Goal: Book appointment/travel/reservation

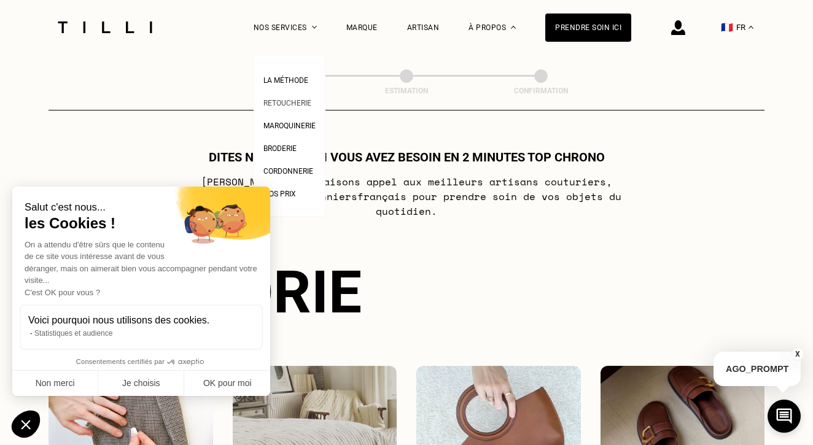
click at [306, 99] on span "Retoucherie" at bounding box center [287, 103] width 48 height 9
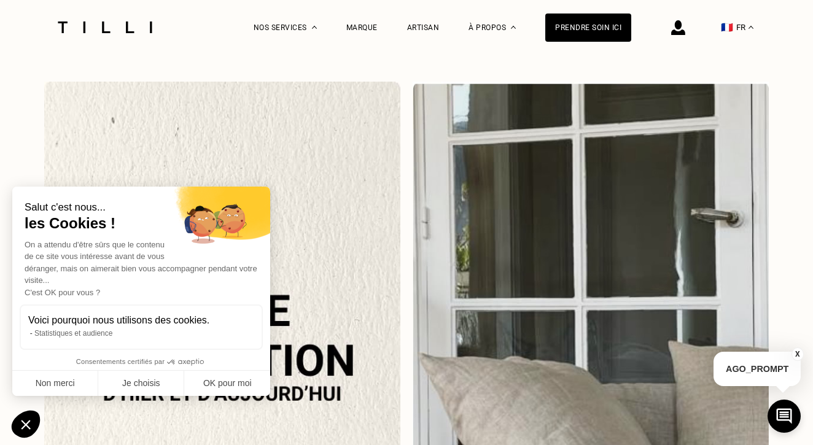
scroll to position [1356, 0]
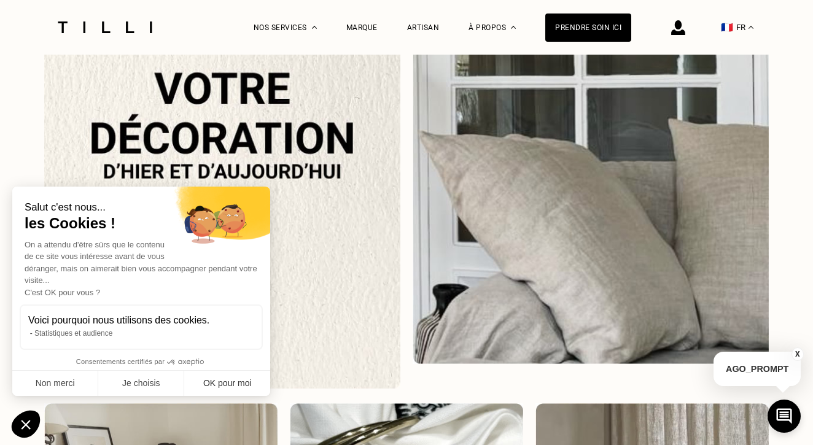
click at [213, 383] on button "OK pour moi" at bounding box center [227, 384] width 86 height 26
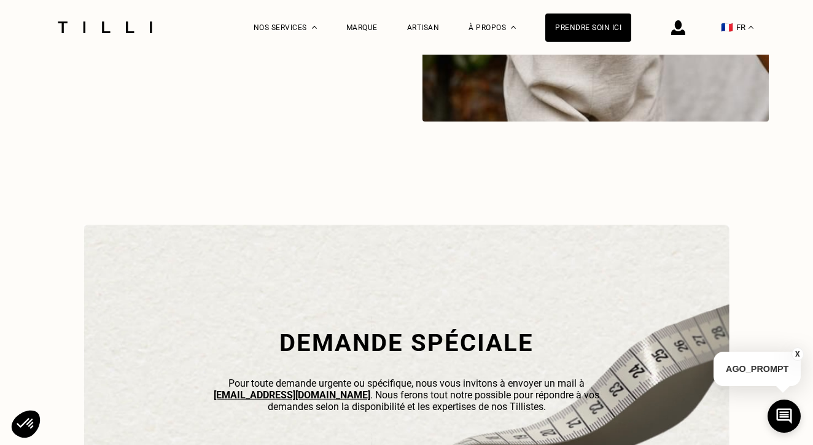
scroll to position [3664, 0]
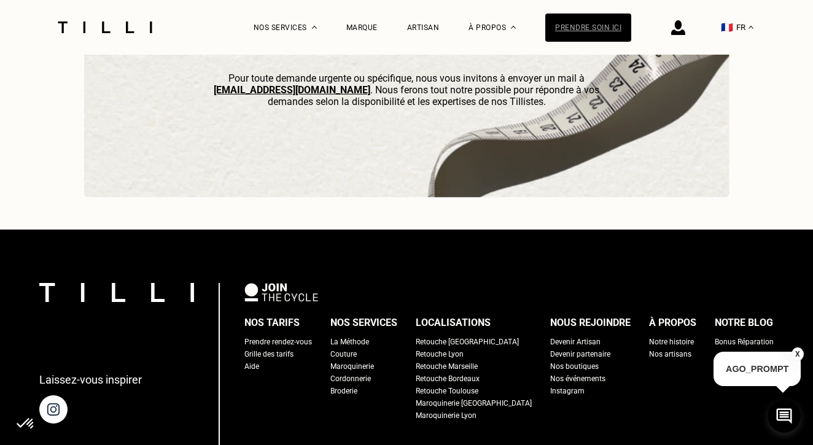
click at [586, 21] on div "Prendre soin ici" at bounding box center [588, 28] width 86 height 28
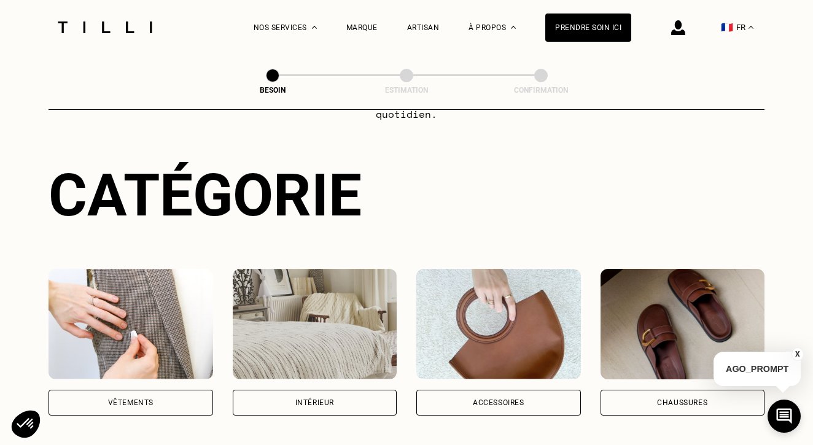
scroll to position [188, 0]
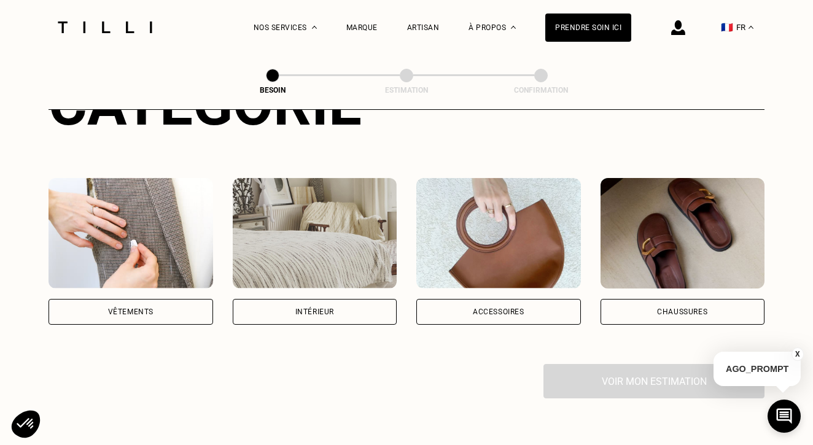
click at [171, 301] on div "Vêtements" at bounding box center [130, 312] width 165 height 26
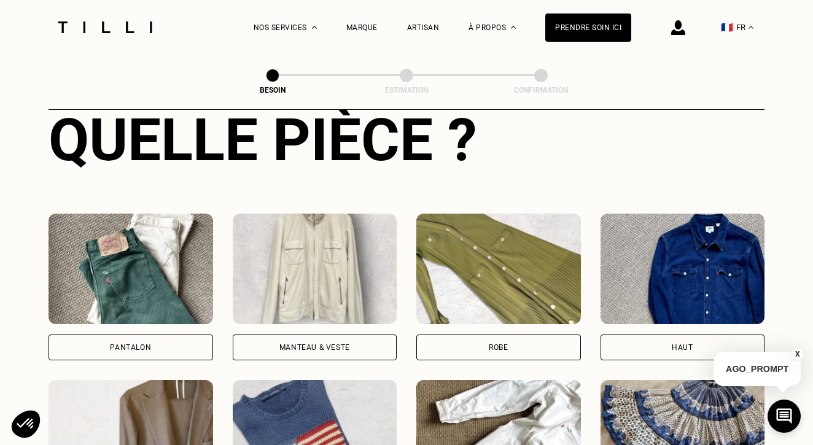
scroll to position [509, 0]
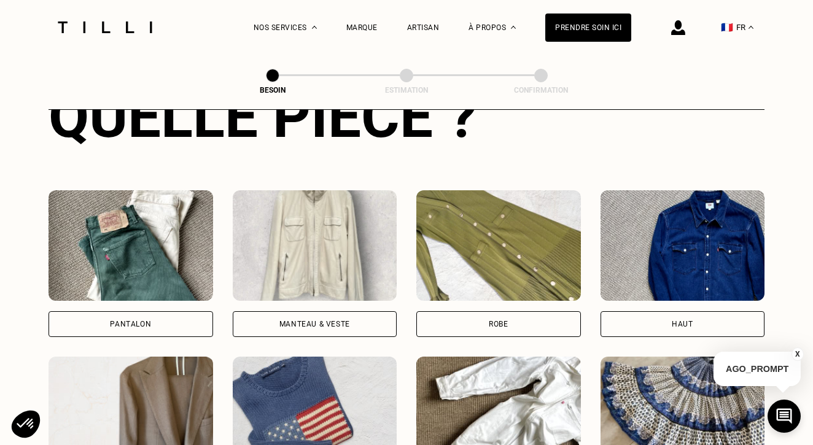
click at [136, 320] on div "Pantalon" at bounding box center [130, 323] width 41 height 7
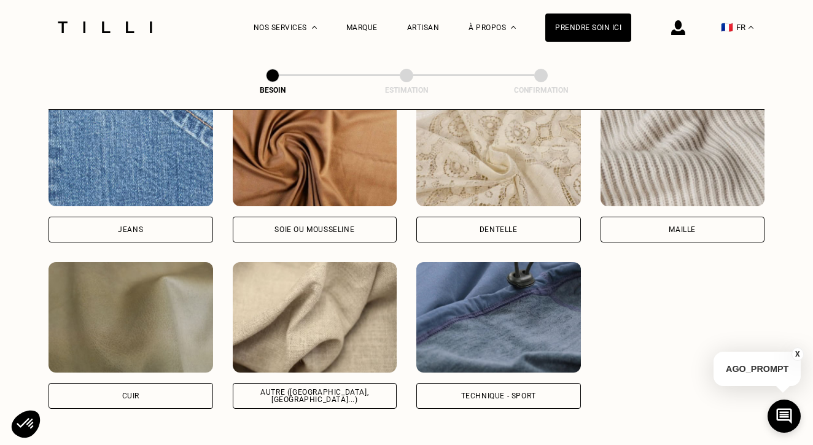
scroll to position [1360, 0]
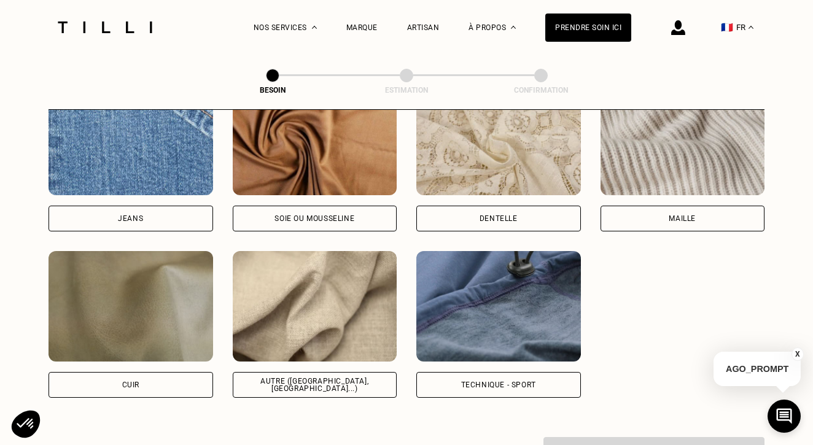
click at [322, 377] on div "Autre ([GEOGRAPHIC_DATA], [GEOGRAPHIC_DATA]...)" at bounding box center [315, 384] width 144 height 15
select select "FR"
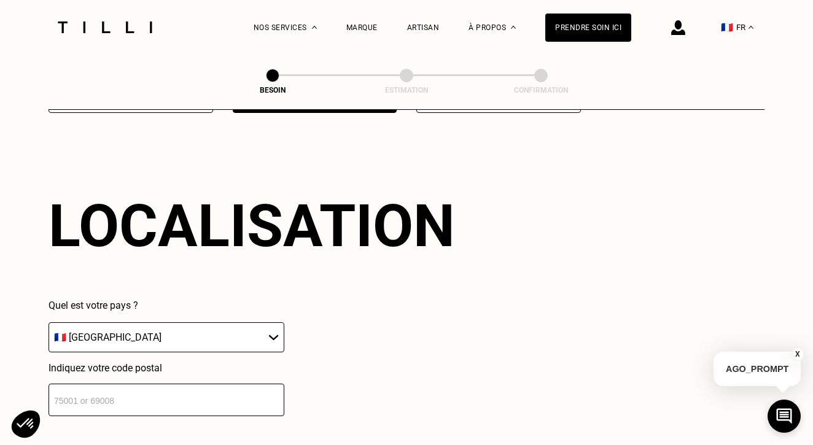
scroll to position [1743, 0]
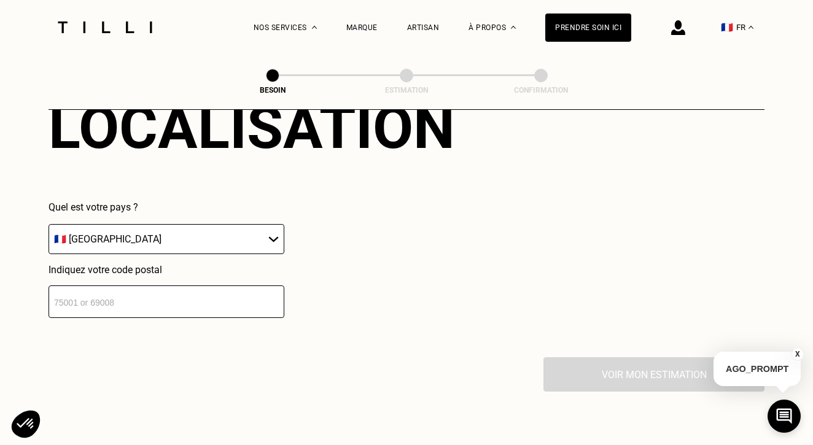
click at [192, 293] on input "number" at bounding box center [166, 301] width 236 height 33
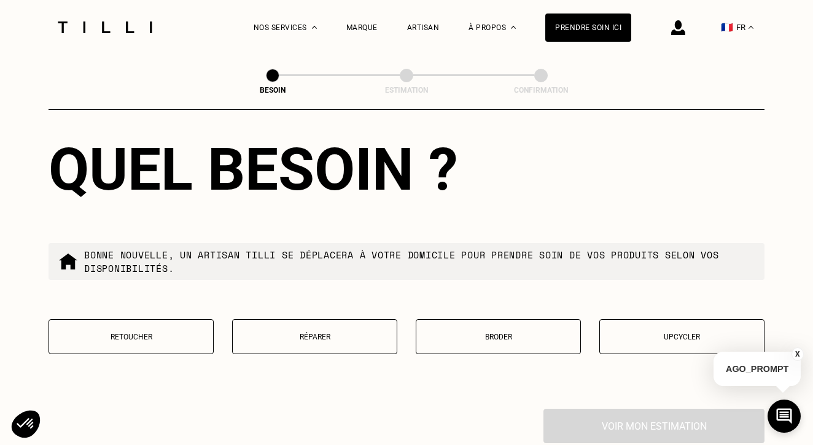
scroll to position [2050, 0]
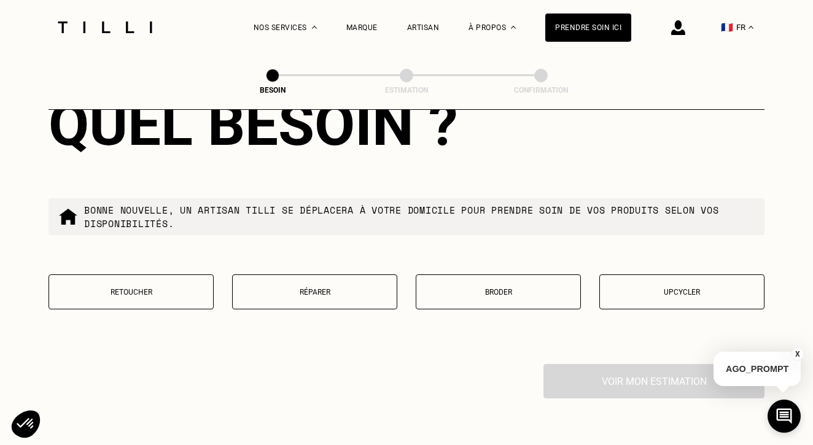
type input "69004"
click at [325, 291] on button "Réparer" at bounding box center [314, 291] width 165 height 35
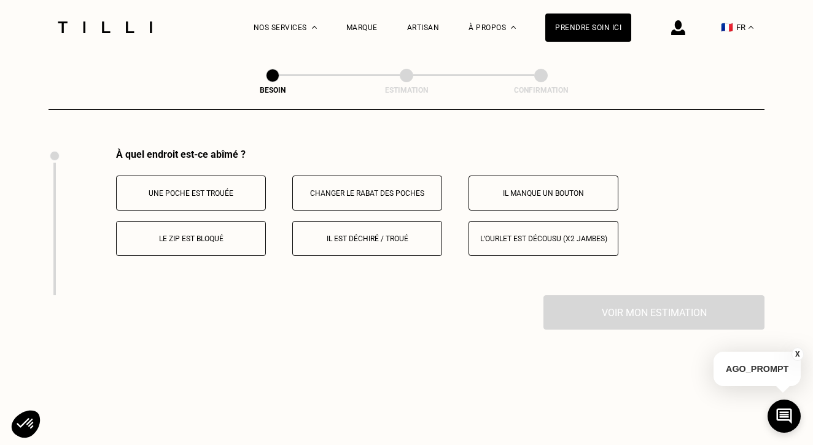
scroll to position [2266, 0]
click at [236, 234] on p "Le zip est bloqué" at bounding box center [191, 238] width 136 height 9
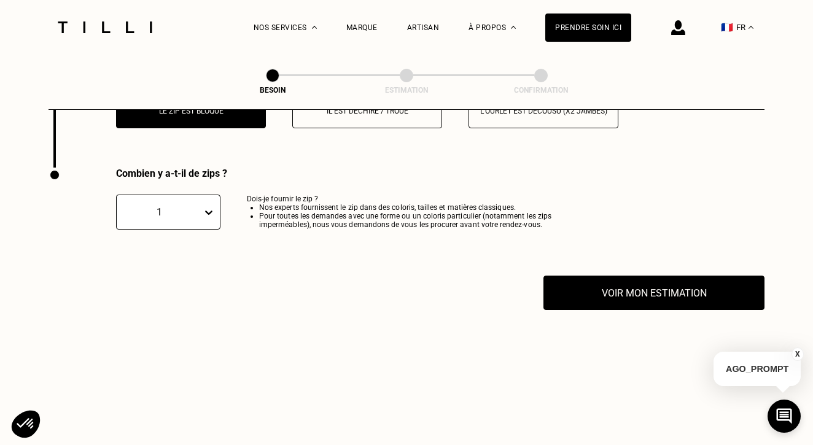
scroll to position [2417, 0]
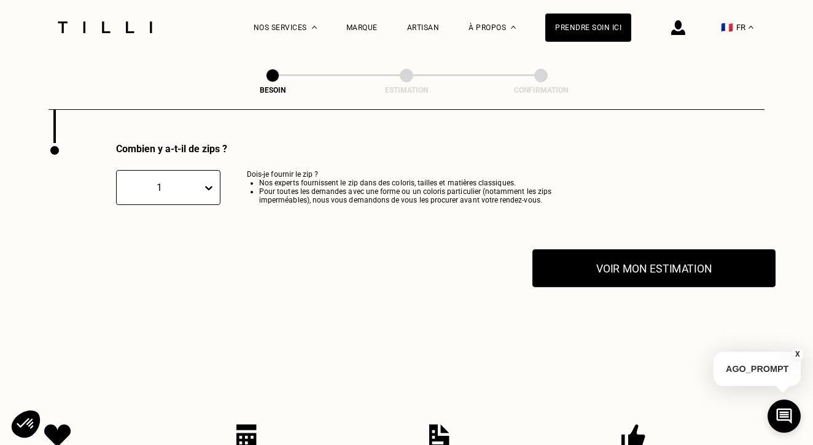
click at [612, 265] on button "Voir mon estimation" at bounding box center [653, 268] width 243 height 38
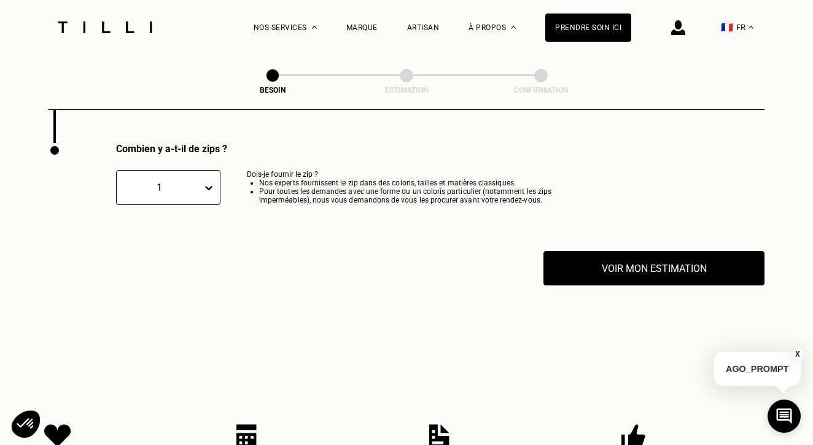
drag, startPoint x: 310, startPoint y: 342, endPoint x: 461, endPoint y: 387, distance: 157.5
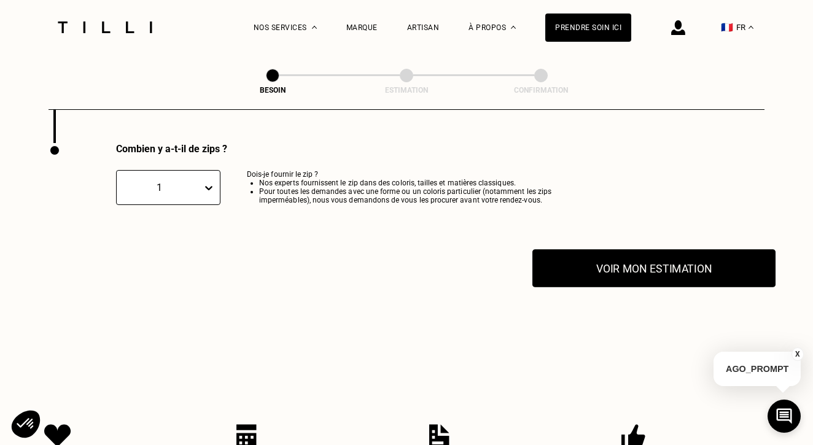
click at [648, 258] on button "Voir mon estimation" at bounding box center [653, 268] width 243 height 38
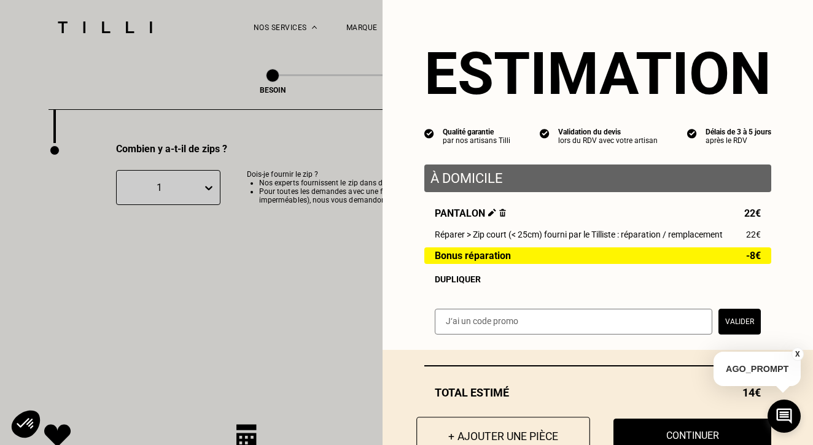
click at [536, 432] on button "+ Ajouter une pièce" at bounding box center [503, 436] width 174 height 38
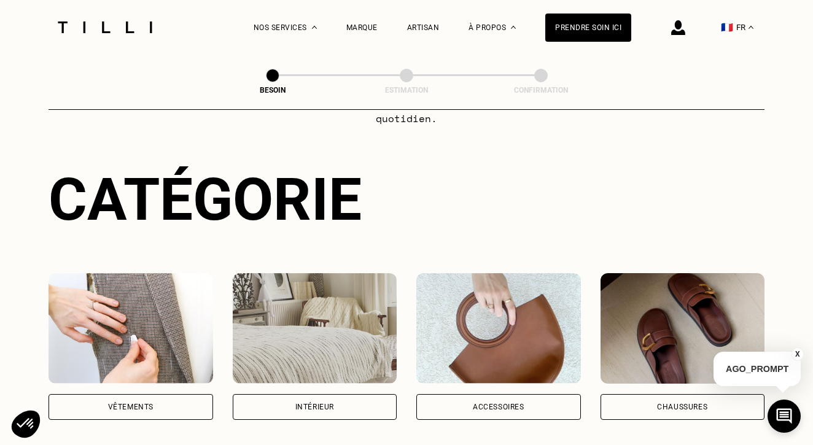
scroll to position [300, 0]
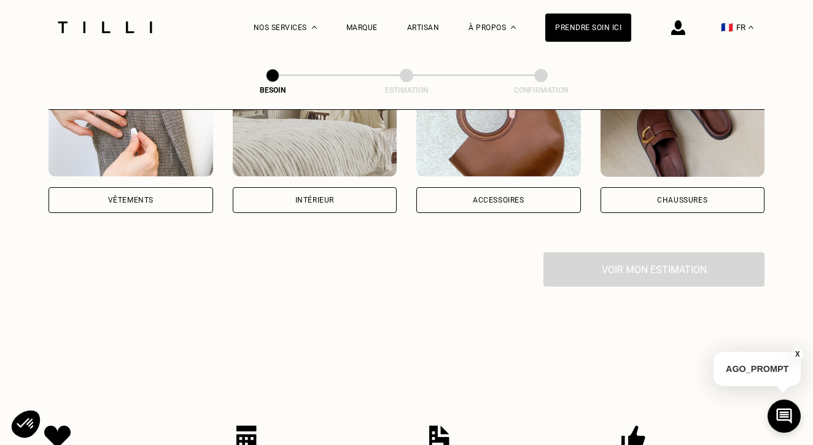
click at [169, 187] on div "Vêtements" at bounding box center [130, 200] width 165 height 26
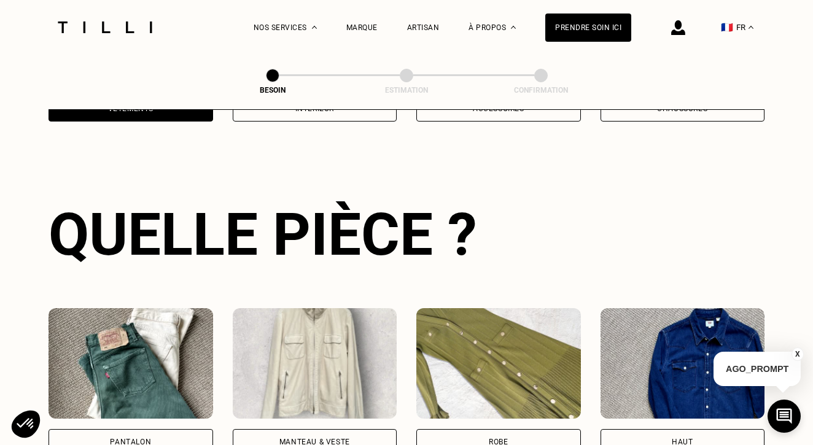
scroll to position [400, 0]
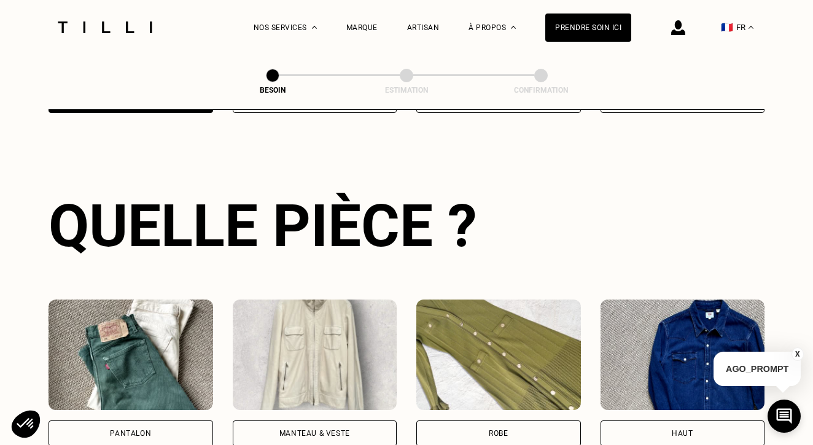
click at [507, 420] on div "Robe" at bounding box center [498, 433] width 165 height 26
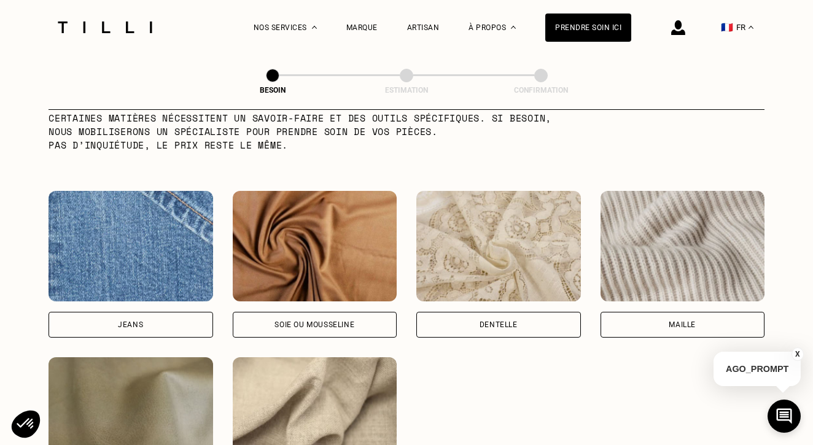
scroll to position [1345, 0]
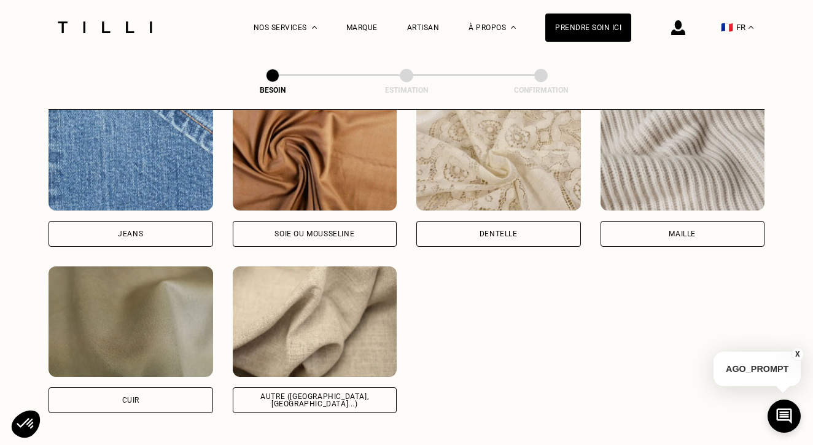
click at [363, 393] on div "Autre ([GEOGRAPHIC_DATA], [GEOGRAPHIC_DATA]...)" at bounding box center [315, 400] width 144 height 15
select select "FR"
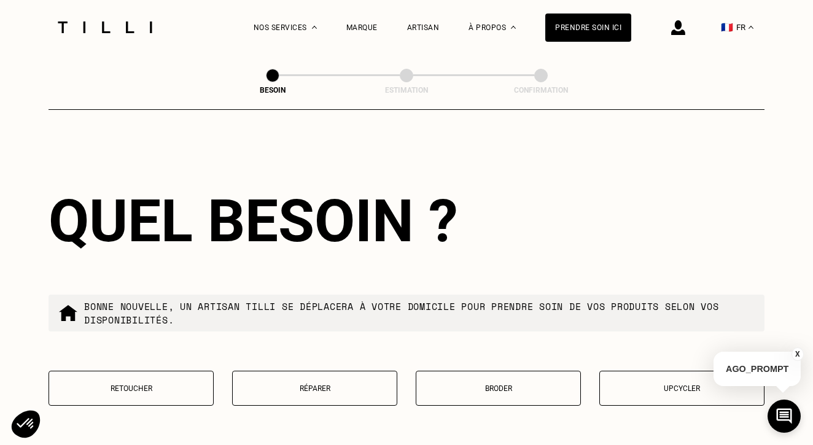
scroll to position [1956, 0]
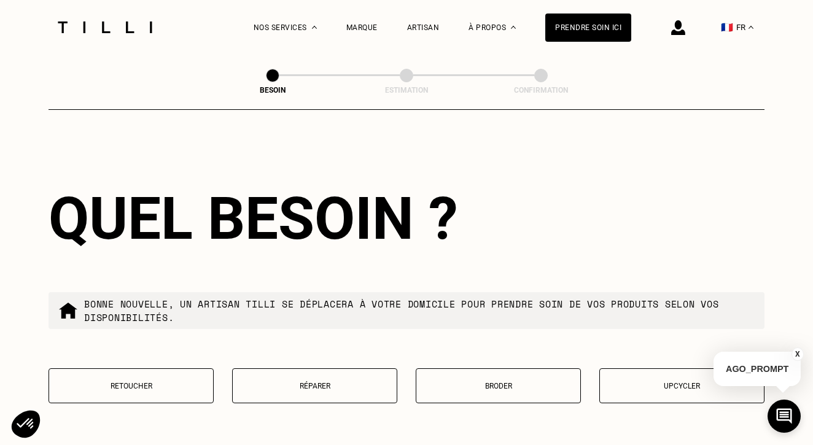
click at [172, 385] on button "Retoucher" at bounding box center [130, 385] width 165 height 35
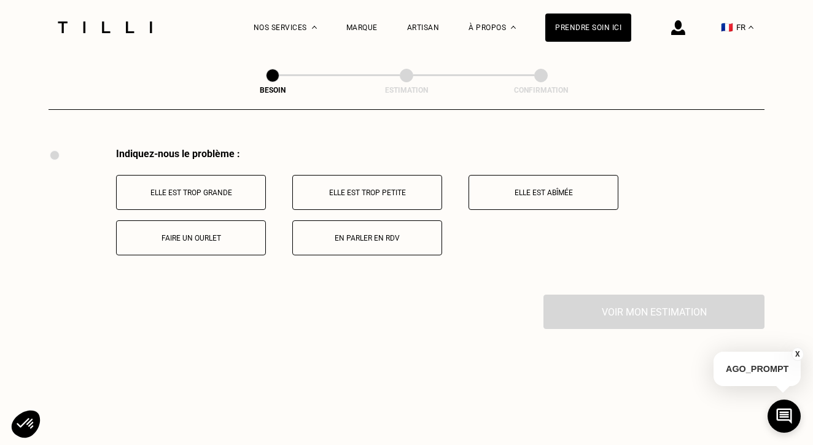
scroll to position [2314, 0]
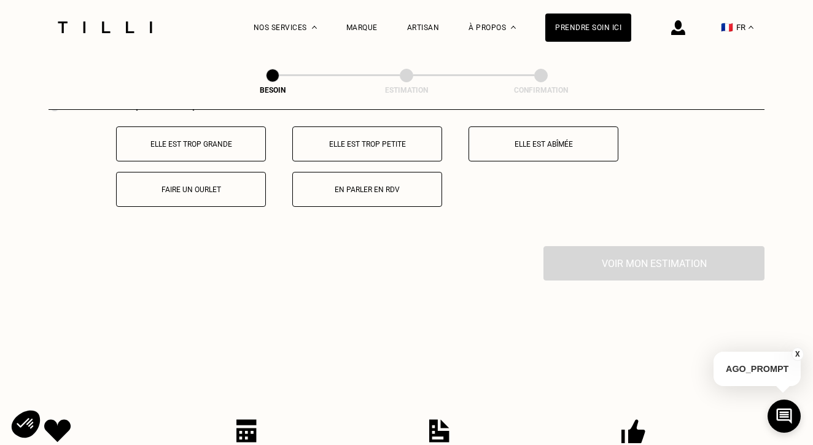
click at [376, 140] on p "Elle est trop petite" at bounding box center [367, 144] width 136 height 9
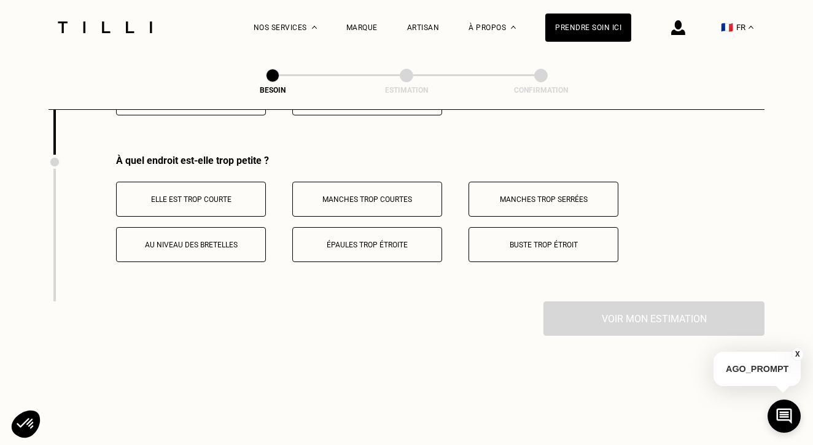
scroll to position [2417, 0]
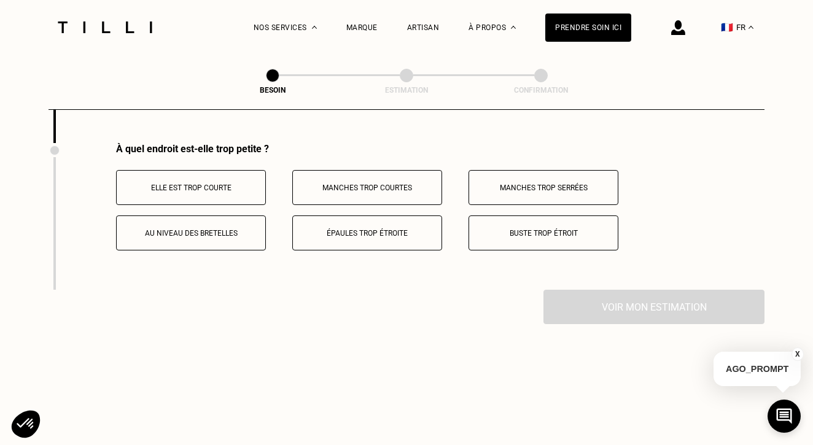
click at [239, 184] on p "Elle est trop courte" at bounding box center [191, 188] width 136 height 9
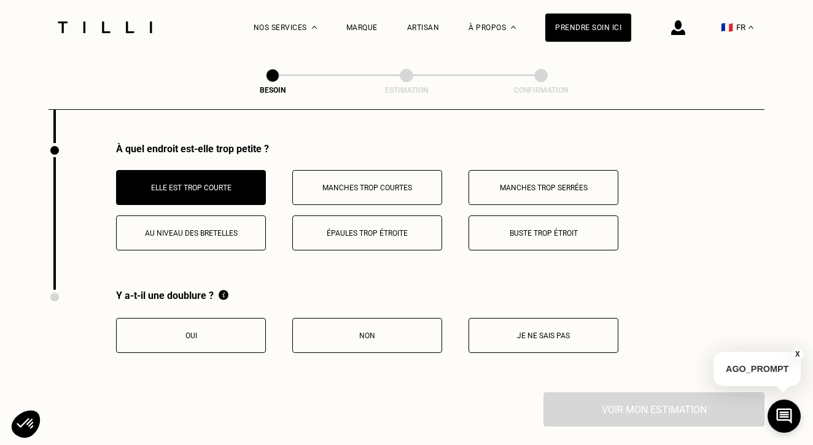
click at [313, 336] on p "Non" at bounding box center [367, 335] width 136 height 9
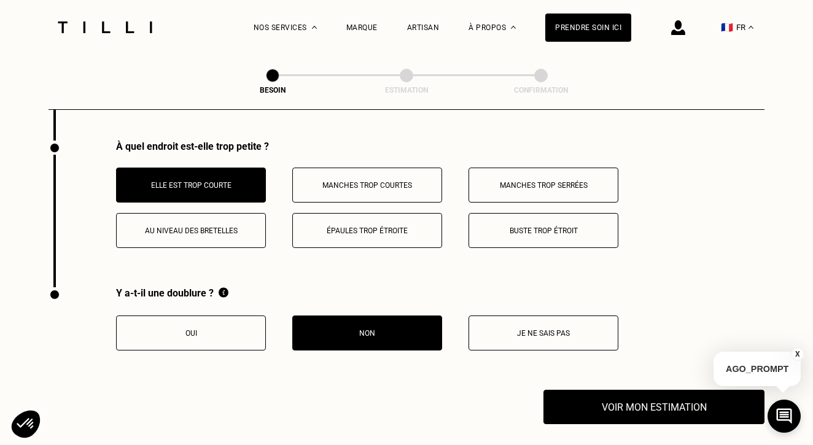
scroll to position [2450, 0]
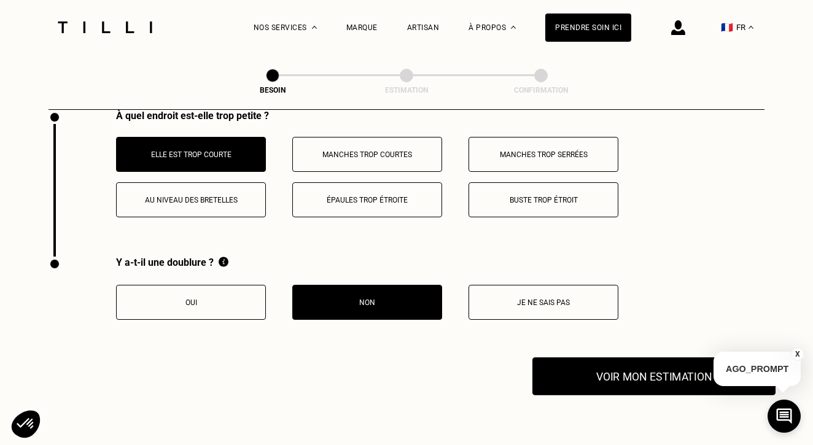
click at [654, 378] on button "Voir mon estimation" at bounding box center [653, 376] width 243 height 38
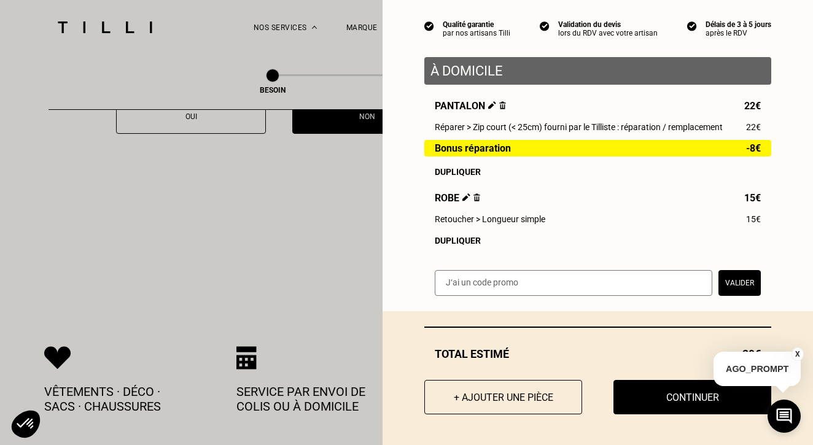
scroll to position [2740, 0]
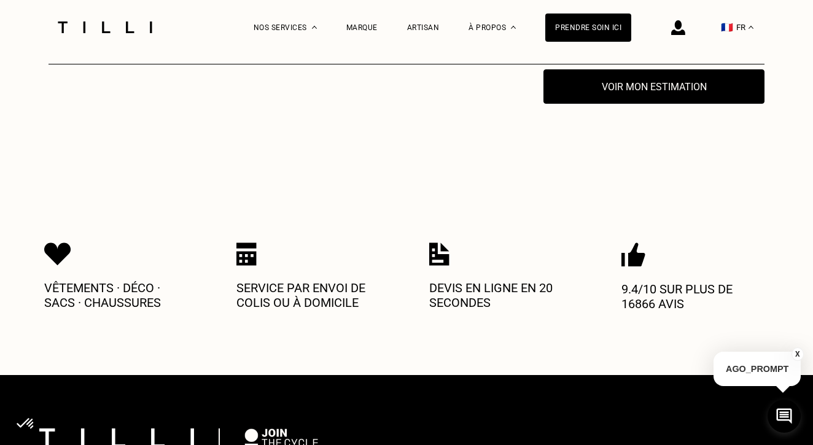
click at [795, 354] on button "X" at bounding box center [797, 354] width 12 height 14
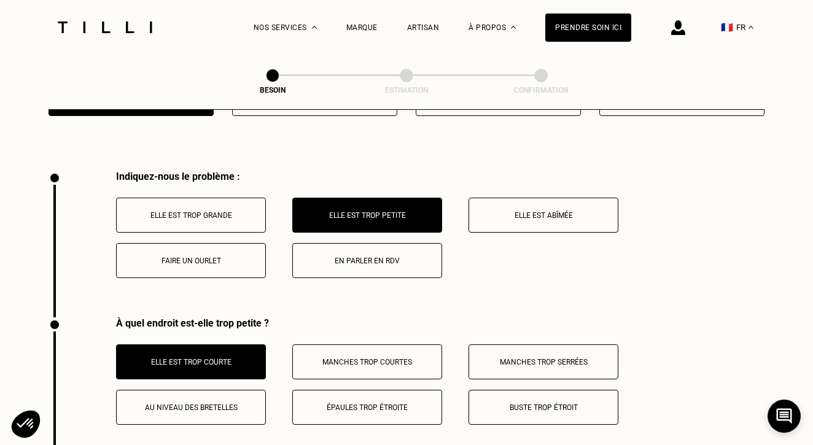
scroll to position [2489, 0]
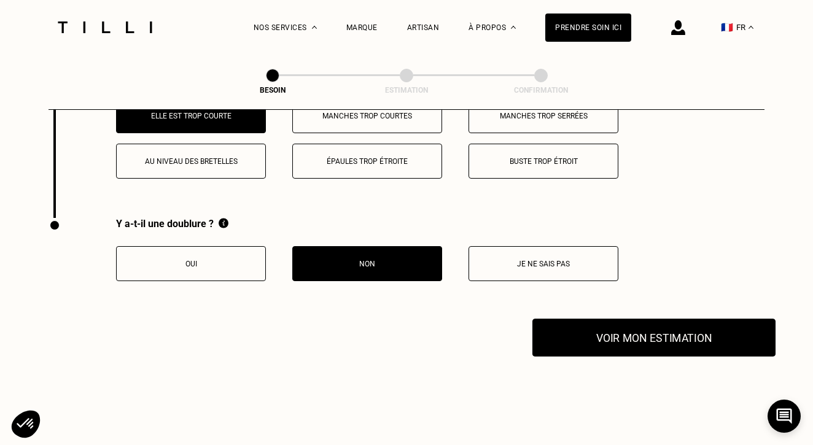
click at [702, 355] on button "Voir mon estimation" at bounding box center [653, 338] width 243 height 38
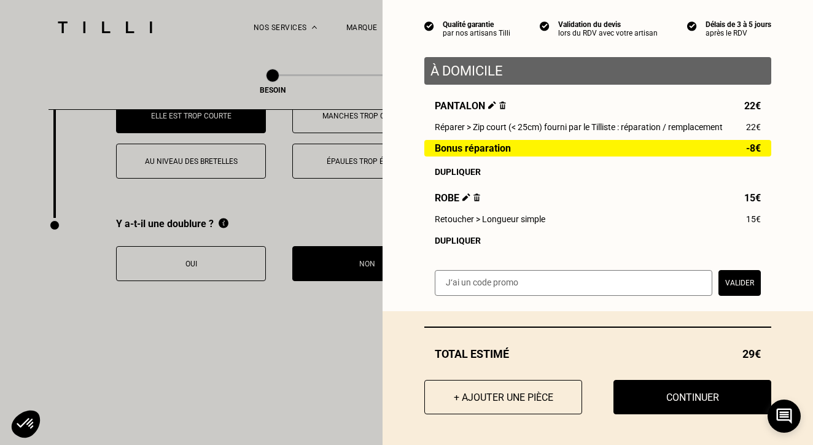
scroll to position [2563, 0]
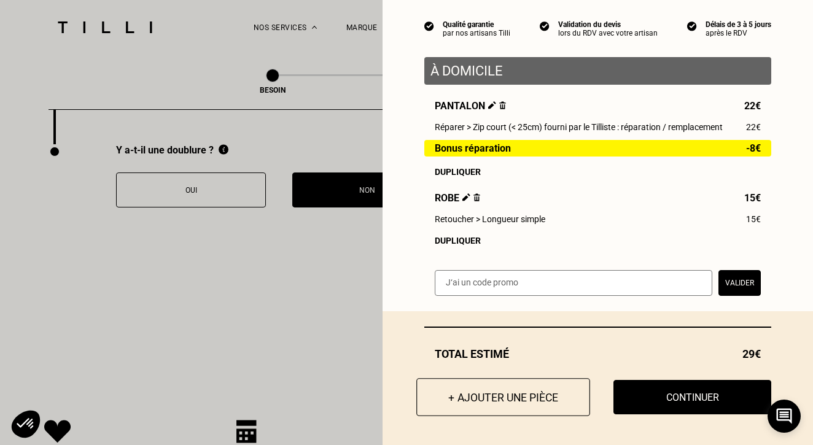
click at [514, 398] on button "+ Ajouter une pièce" at bounding box center [503, 397] width 174 height 38
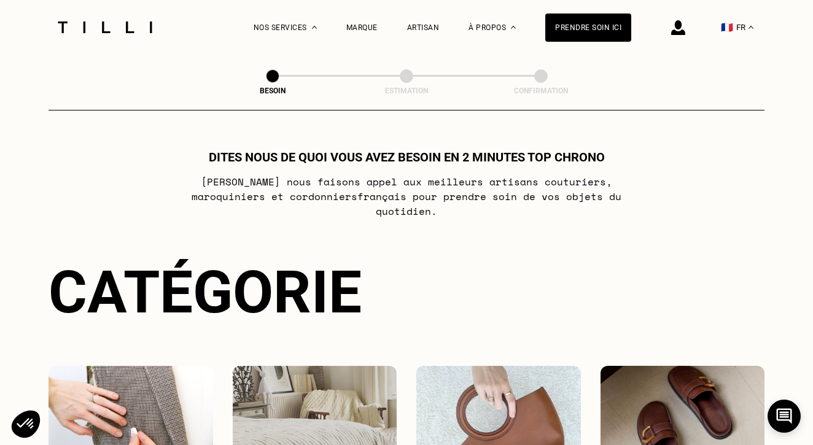
scroll to position [203, 0]
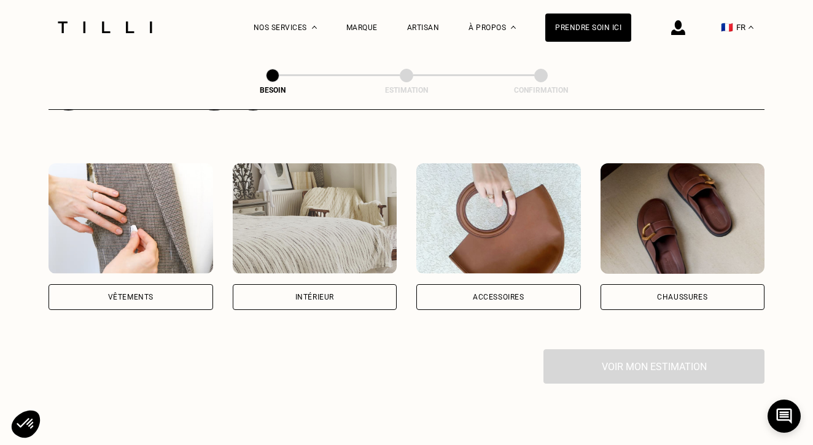
click at [134, 293] on div "Vêtements" at bounding box center [130, 296] width 45 height 7
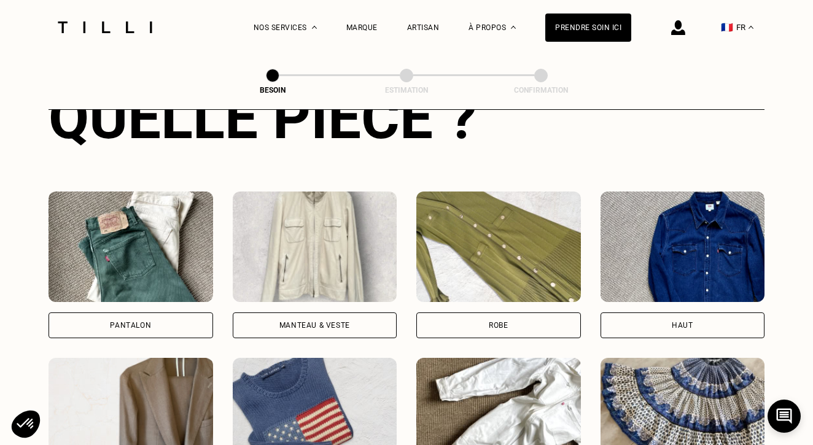
scroll to position [611, 0]
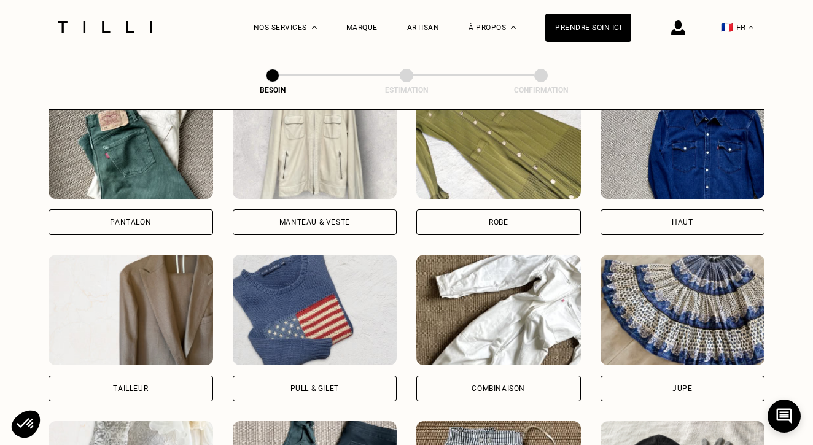
click at [150, 209] on div "Pantalon" at bounding box center [130, 222] width 165 height 26
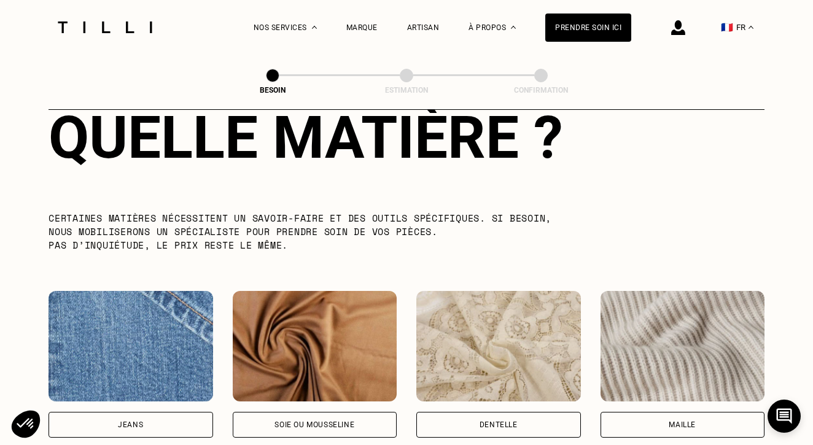
scroll to position [1379, 0]
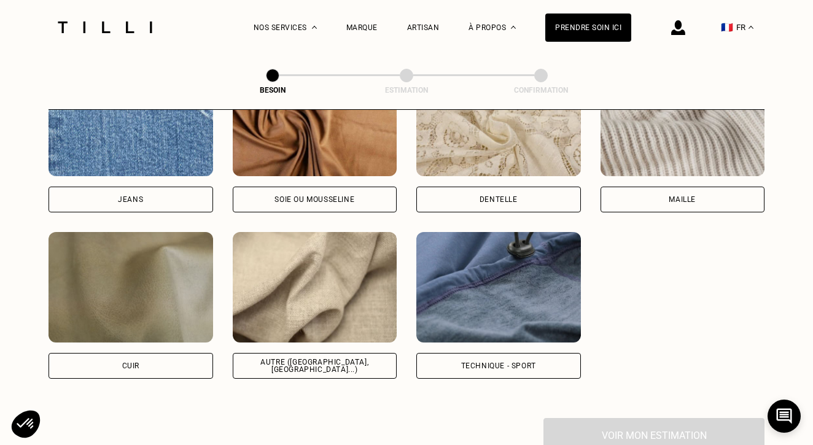
click at [305, 353] on div "Autre ([GEOGRAPHIC_DATA], [GEOGRAPHIC_DATA]...)" at bounding box center [315, 366] width 165 height 26
select select "FR"
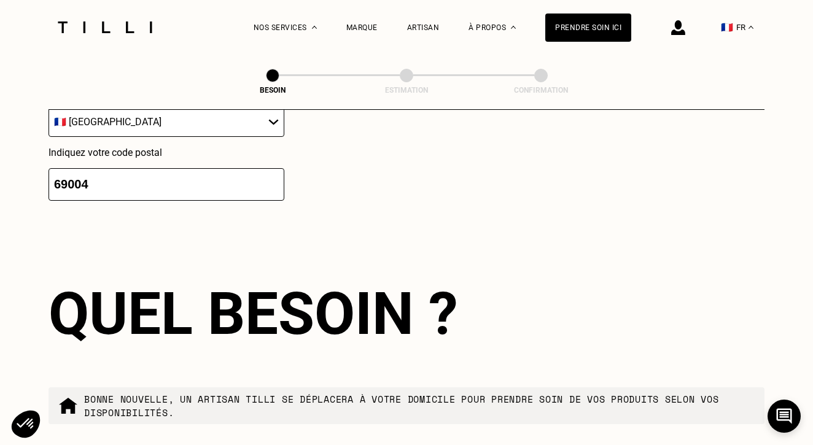
scroll to position [2074, 0]
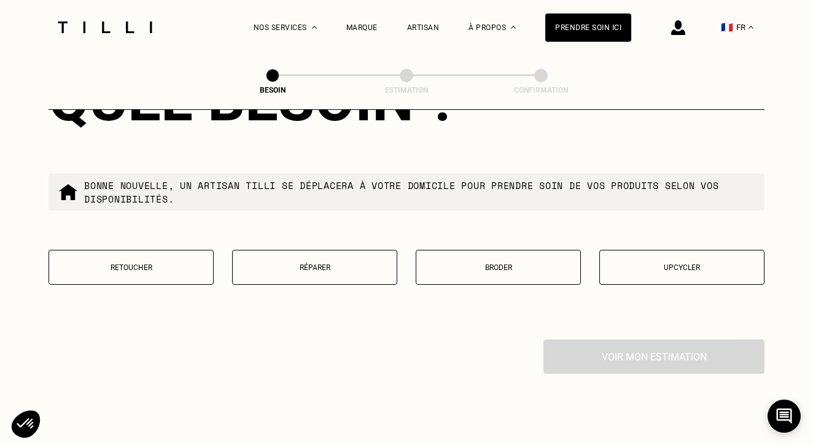
click at [308, 265] on button "Réparer" at bounding box center [314, 267] width 165 height 35
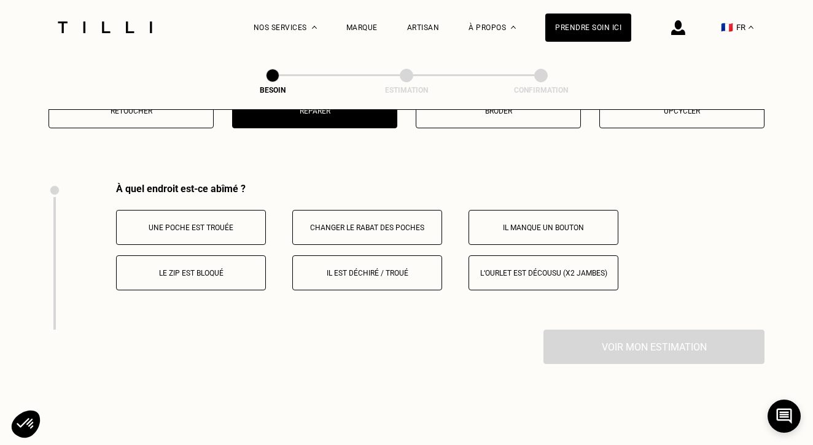
scroll to position [2266, 0]
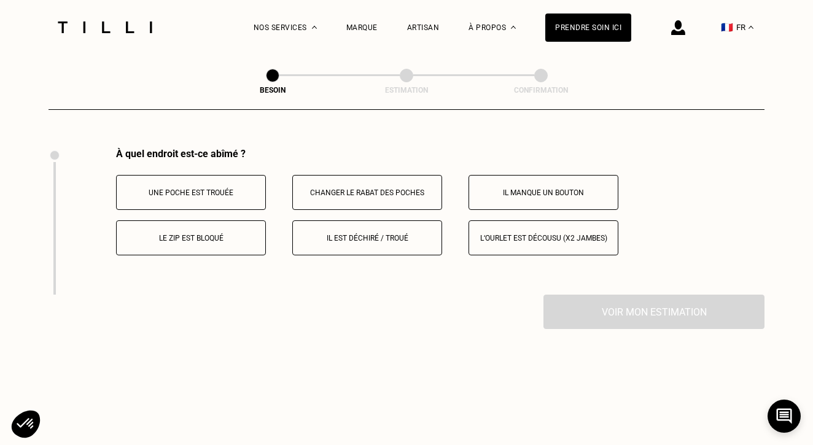
click at [355, 234] on p "Il est déchiré / troué" at bounding box center [367, 238] width 136 height 9
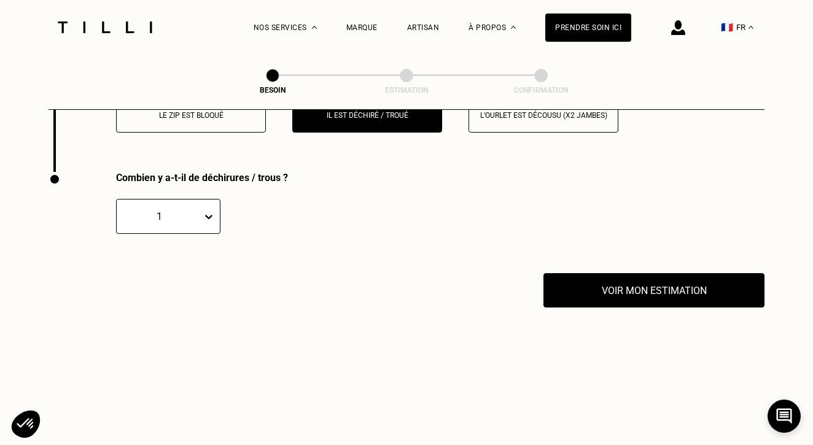
scroll to position [2417, 0]
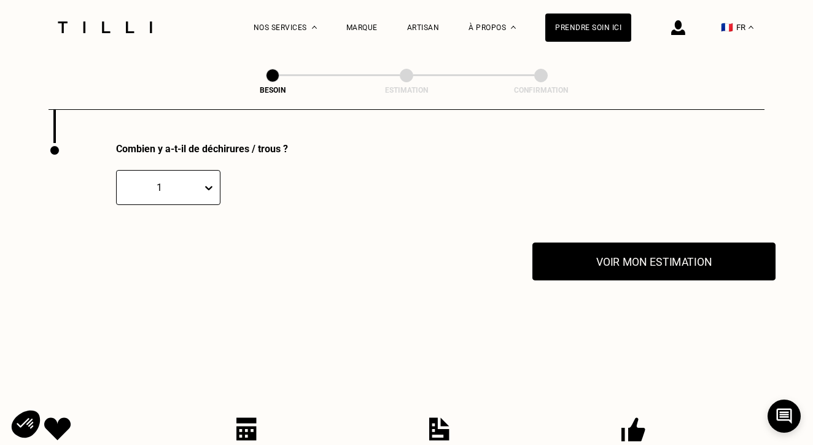
click at [625, 258] on button "Voir mon estimation" at bounding box center [653, 261] width 243 height 38
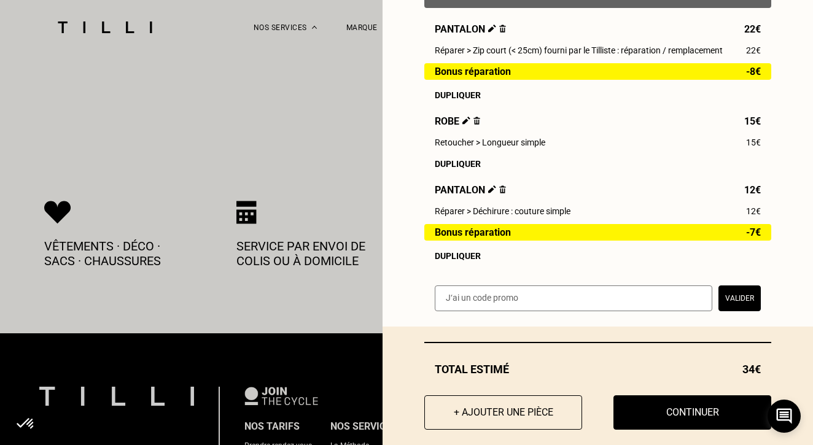
scroll to position [154, 0]
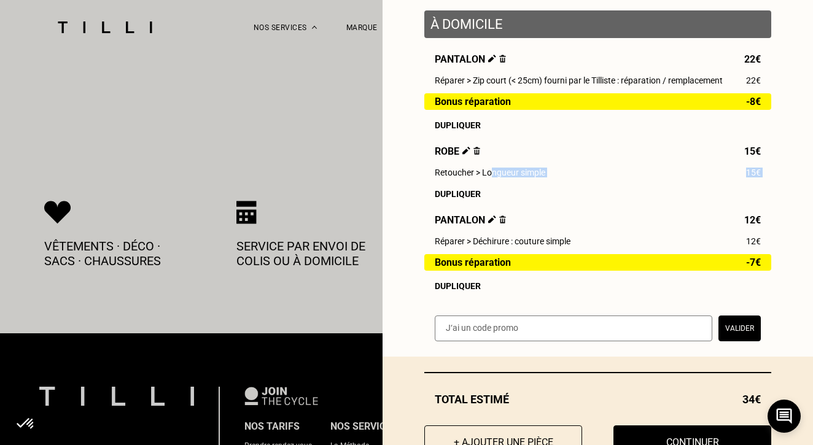
click at [482, 177] on div "Pantalon 22€ Réparer > Zip court (< 25cm) fourni par le Tilliste : réparation /…" at bounding box center [597, 172] width 347 height 238
click at [436, 147] on span "Robe" at bounding box center [457, 151] width 45 height 12
click at [462, 152] on img at bounding box center [466, 151] width 8 height 8
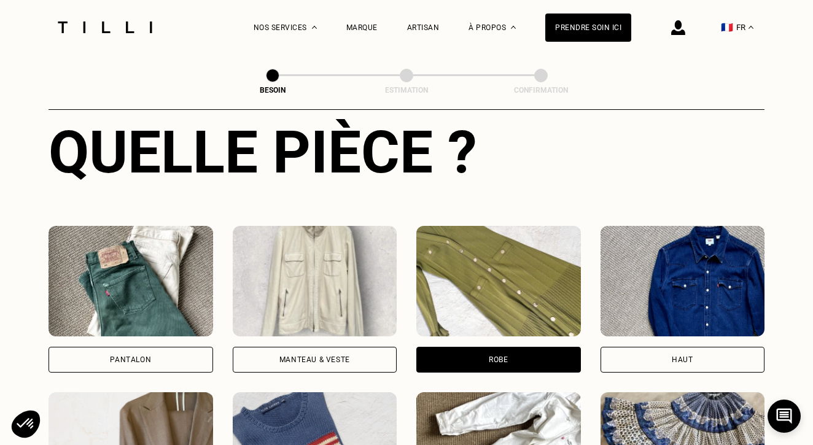
scroll to position [616, 0]
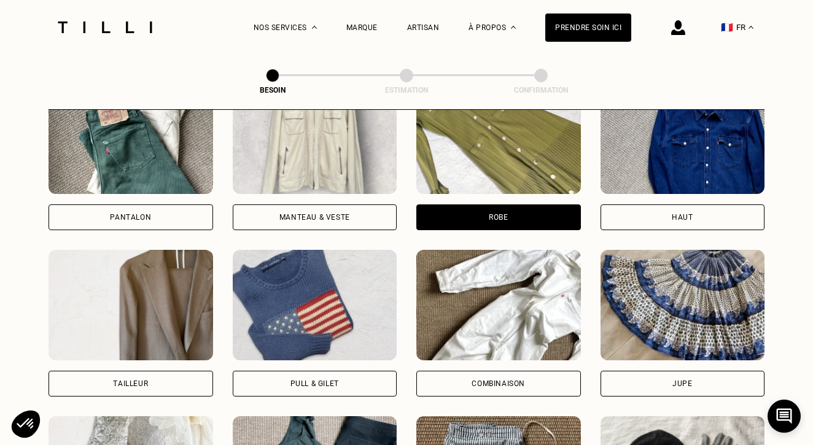
click at [541, 207] on div "Robe" at bounding box center [498, 217] width 165 height 26
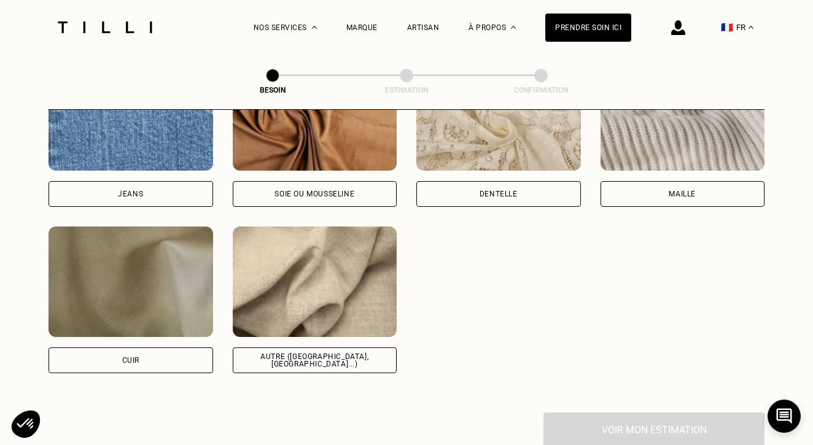
scroll to position [1382, 0]
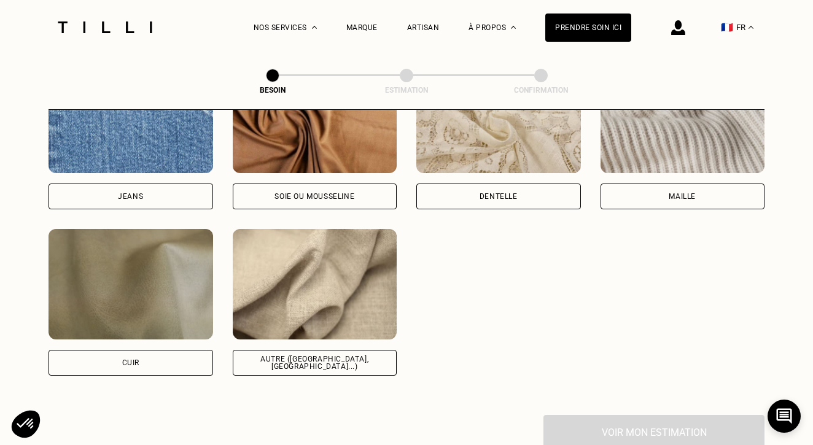
click at [359, 288] on img at bounding box center [315, 284] width 165 height 110
select select "FR"
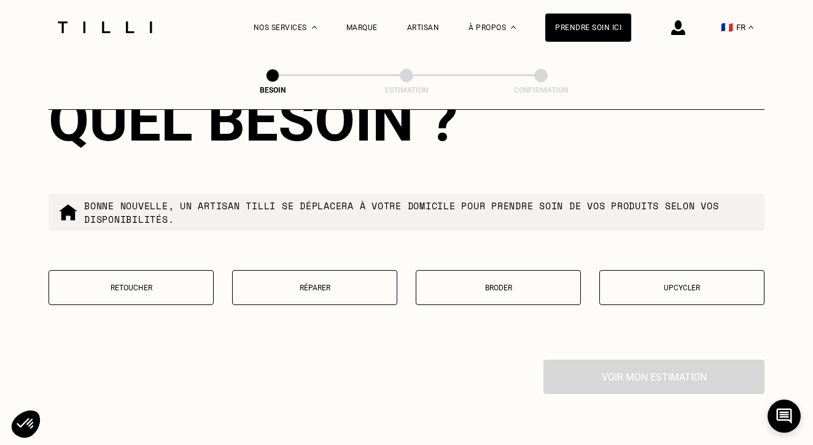
scroll to position [2139, 0]
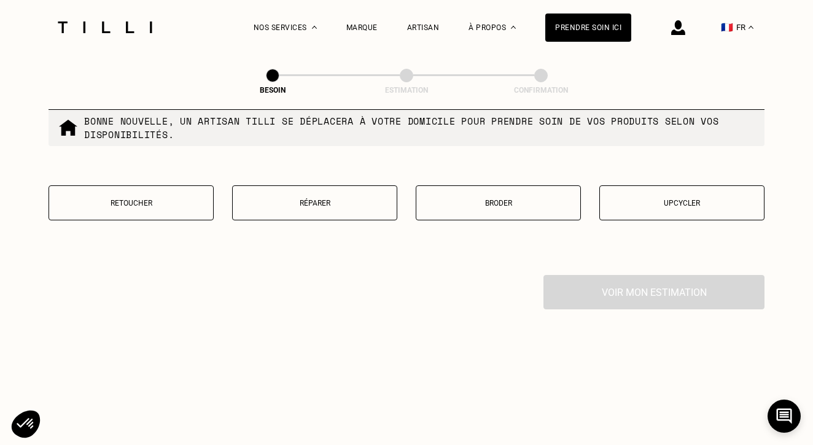
click at [174, 199] on p "Retoucher" at bounding box center [131, 203] width 152 height 9
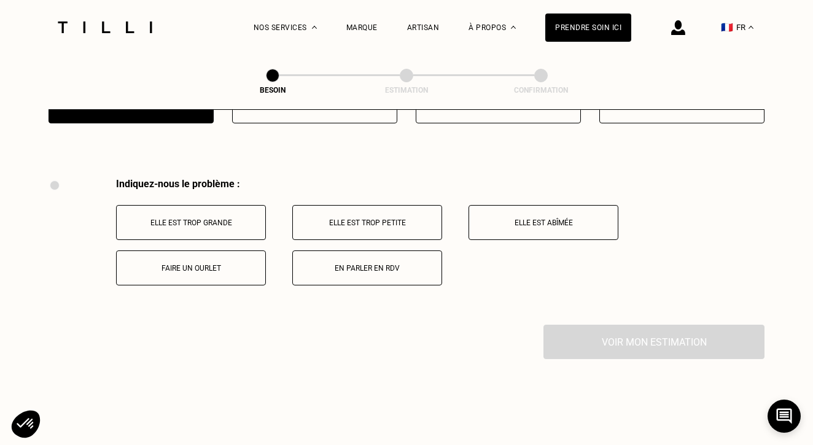
scroll to position [2266, 0]
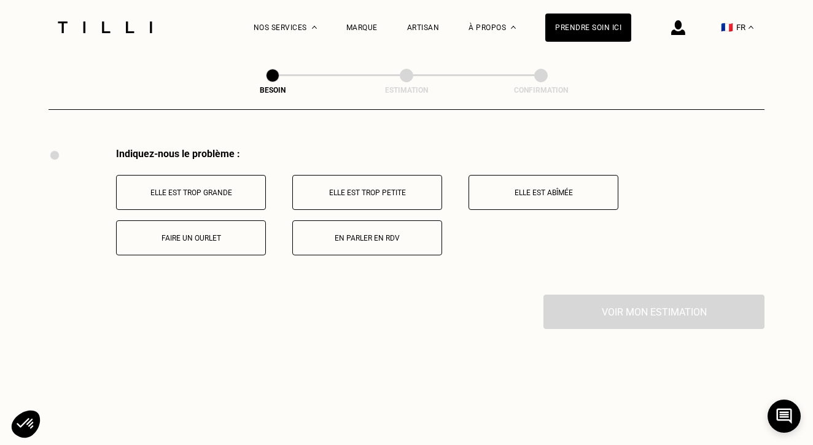
click at [383, 234] on p "En parler en RDV" at bounding box center [367, 238] width 136 height 9
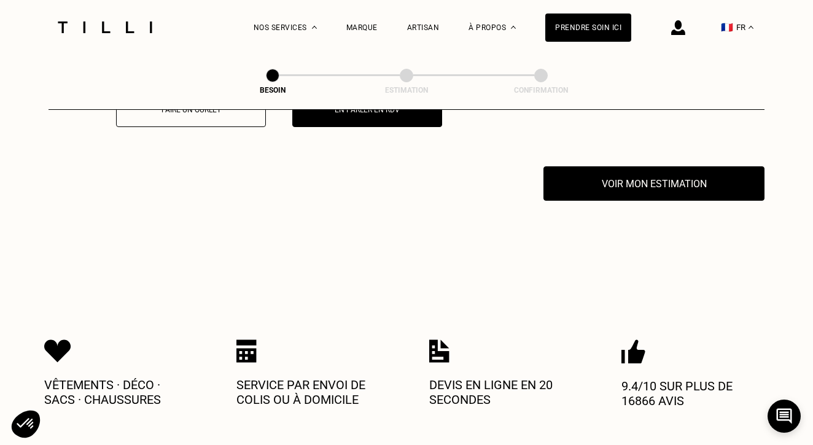
scroll to position [2417, 0]
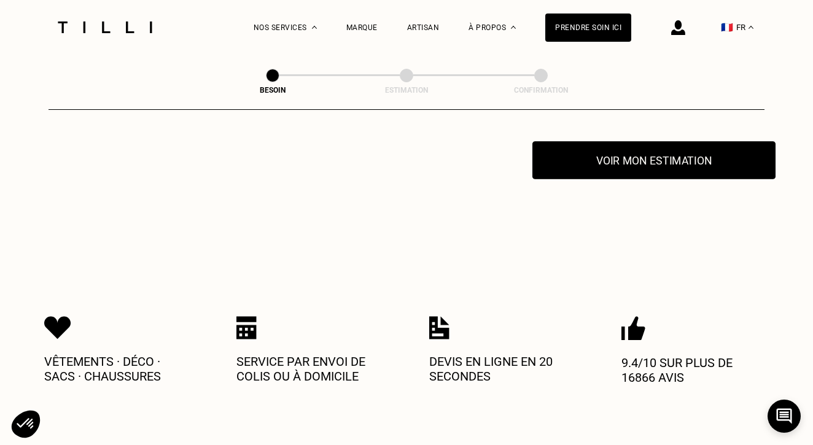
click at [651, 157] on button "Voir mon estimation" at bounding box center [653, 160] width 243 height 38
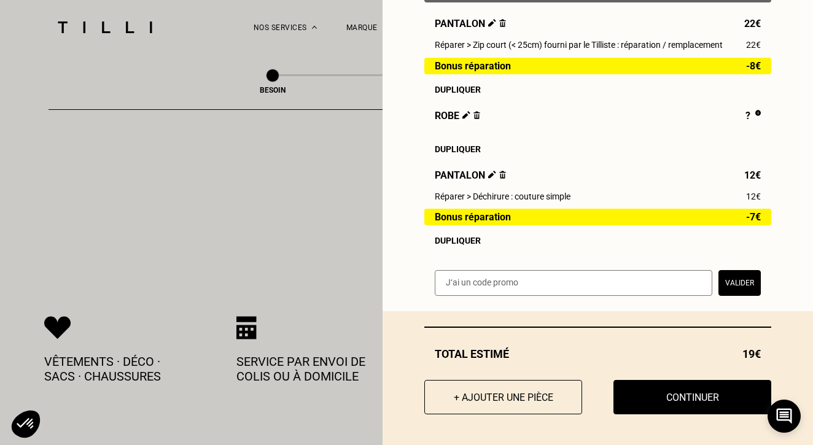
scroll to position [2525, 0]
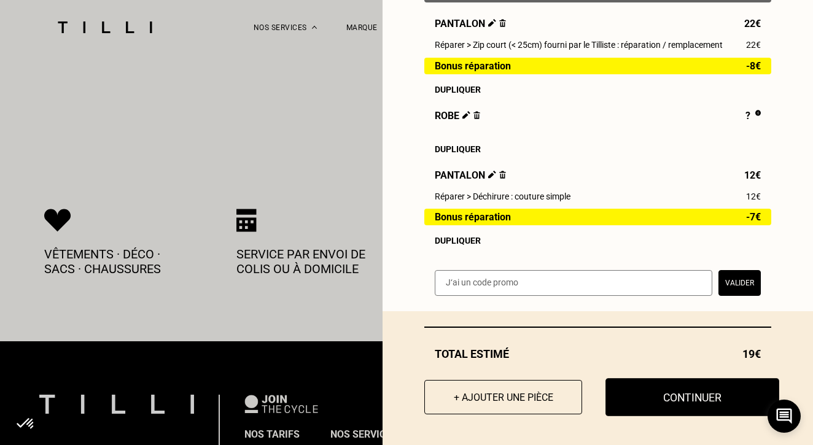
click at [676, 389] on button "Continuer" at bounding box center [692, 397] width 174 height 38
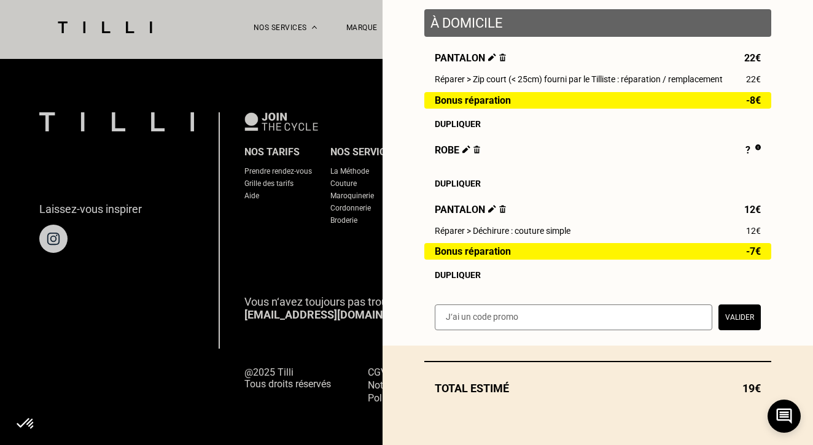
scroll to position [155, 0]
select select "FR"
